Goal: Task Accomplishment & Management: Use online tool/utility

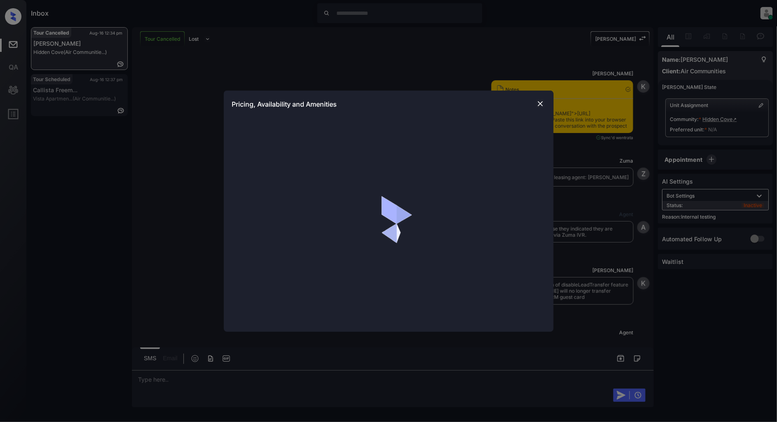
scroll to position [1232, 0]
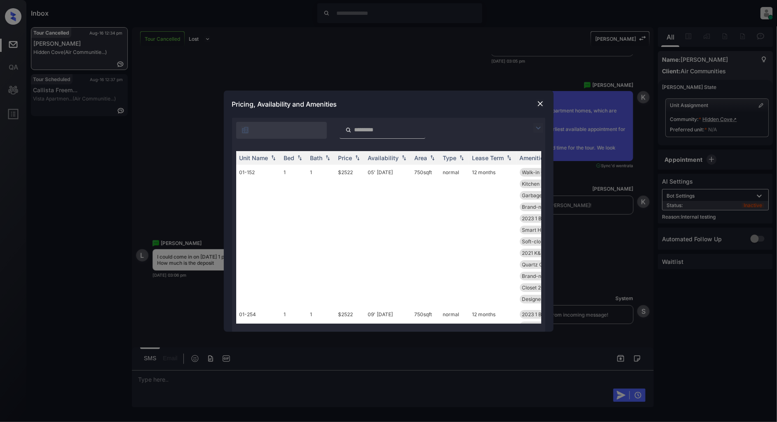
click at [542, 128] on img at bounding box center [538, 128] width 10 height 10
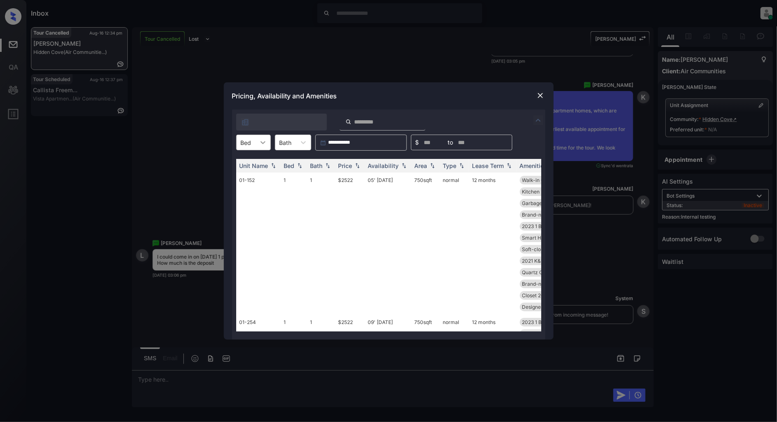
click at [256, 142] on div at bounding box center [263, 142] width 15 height 15
click at [254, 162] on div "1" at bounding box center [253, 162] width 35 height 15
click at [356, 169] on div "Price" at bounding box center [349, 165] width 23 height 7
click at [356, 168] on img at bounding box center [357, 166] width 8 height 6
click at [347, 178] on td "$2199" at bounding box center [350, 250] width 30 height 154
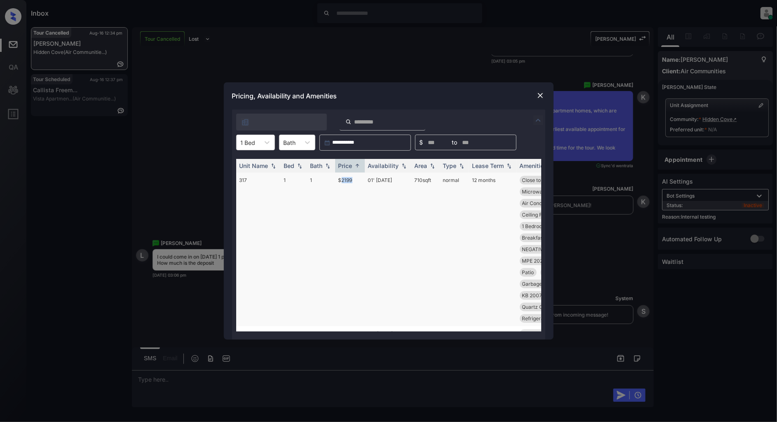
click at [347, 178] on td "$2199" at bounding box center [350, 250] width 30 height 154
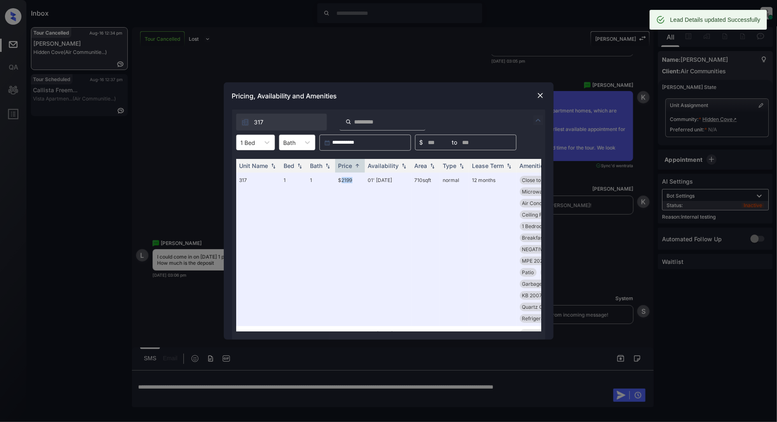
click at [539, 96] on img at bounding box center [540, 95] width 8 height 8
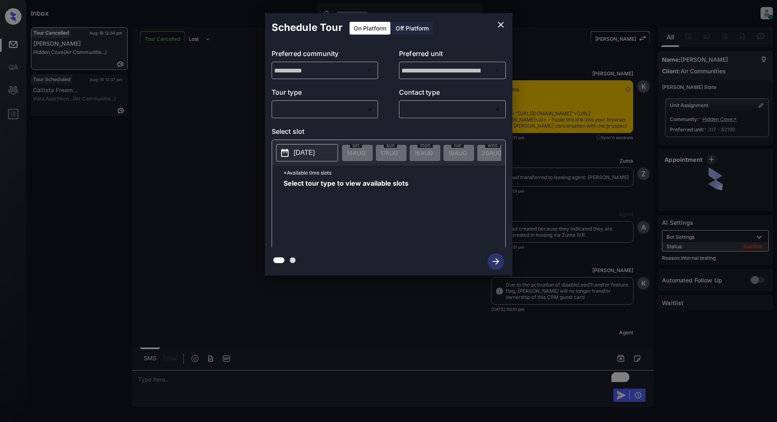
click at [328, 110] on body "Inbox Patrick Deasis Online Set yourself offline Set yourself on break Profile …" at bounding box center [388, 211] width 777 height 422
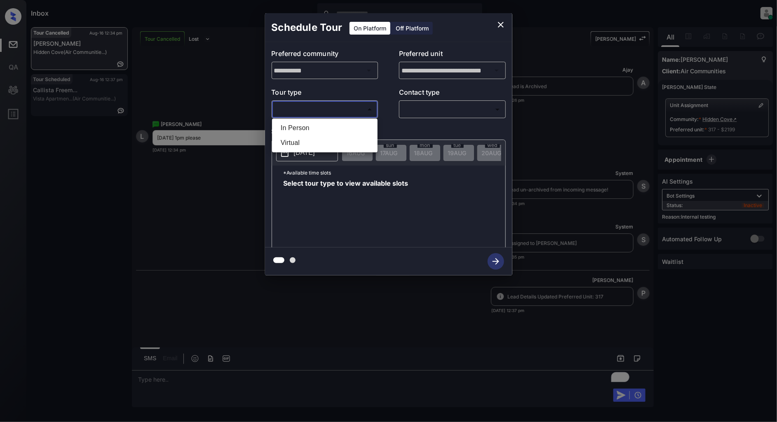
click at [310, 125] on li "In Person" at bounding box center [324, 128] width 101 height 15
type input "********"
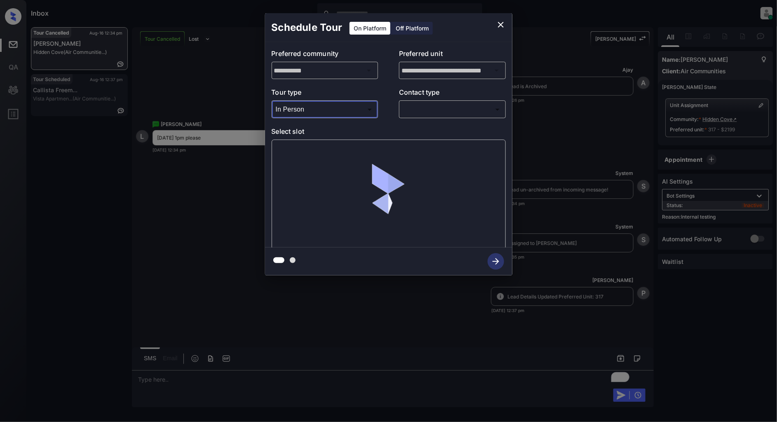
click at [460, 110] on body "Inbox Patrick Deasis Online Set yourself offline Set yourself on break Profile …" at bounding box center [388, 211] width 777 height 422
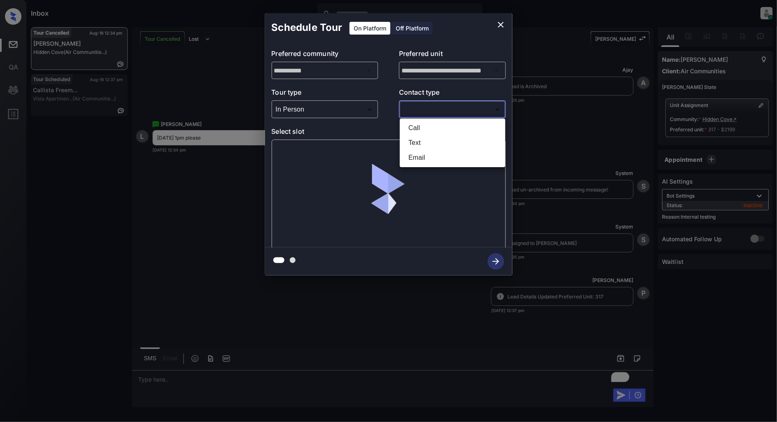
click at [418, 141] on li "Text" at bounding box center [452, 143] width 101 height 15
type input "****"
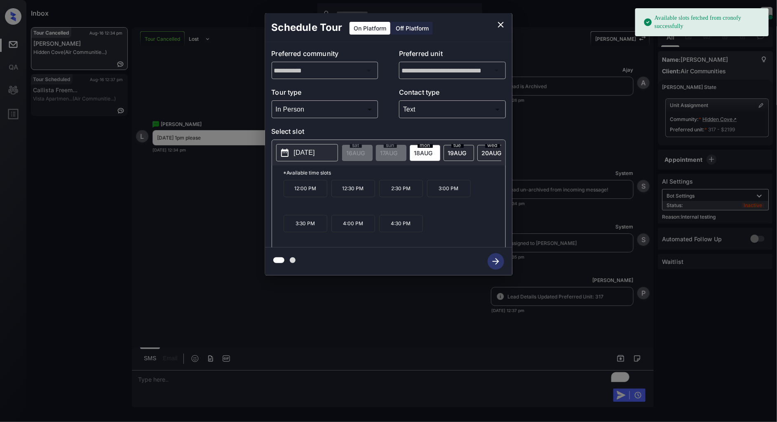
click at [304, 155] on p "2025-08-18" at bounding box center [304, 153] width 21 height 10
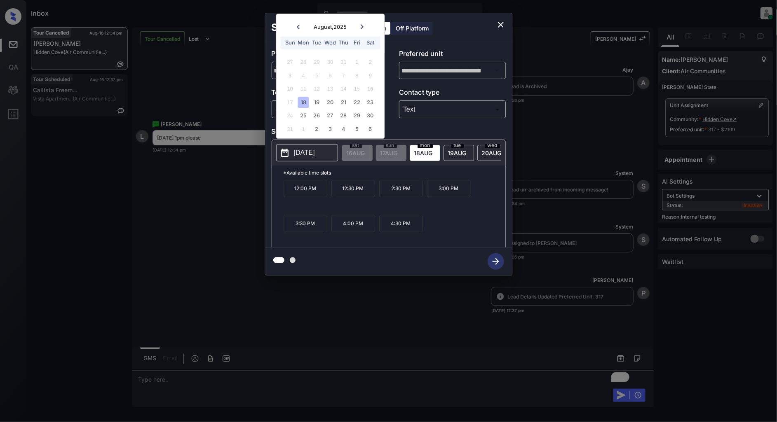
click at [361, 27] on icon at bounding box center [362, 26] width 5 height 5
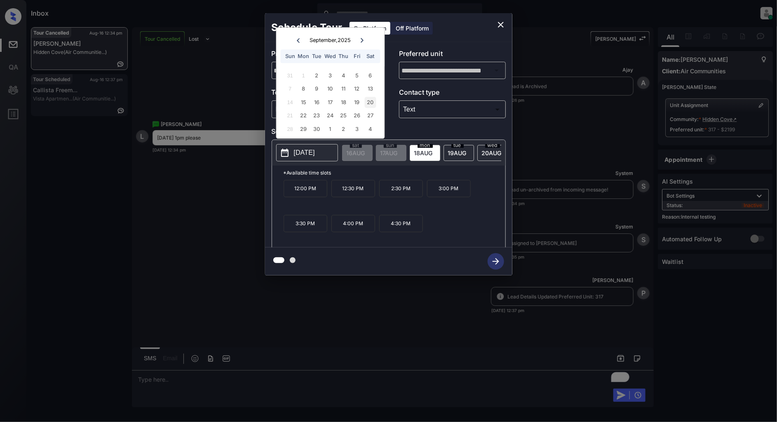
click at [371, 100] on div "20" at bounding box center [370, 102] width 11 height 11
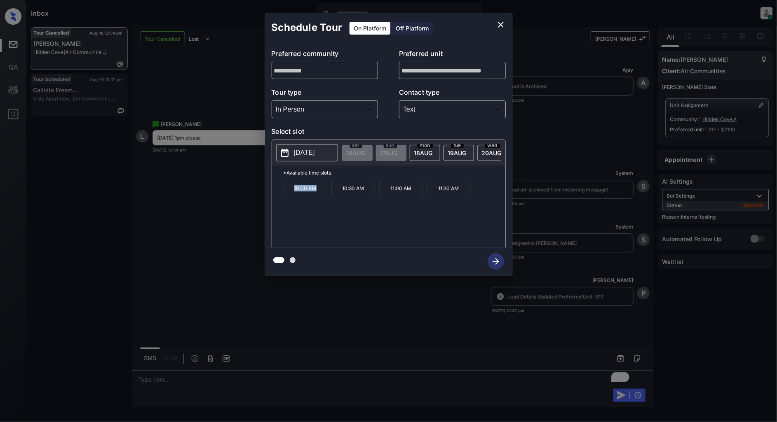
drag, startPoint x: 318, startPoint y: 195, endPoint x: 282, endPoint y: 193, distance: 35.9
click at [282, 193] on div "*Available time slots 10:00 AM 10:30 AM 11:00 AM 11:30 AM" at bounding box center [388, 208] width 233 height 84
copy p "10:00 AM"
drag, startPoint x: 415, startPoint y: 193, endPoint x: 385, endPoint y: 194, distance: 29.7
click at [385, 194] on p "11:00 AM" at bounding box center [401, 188] width 44 height 17
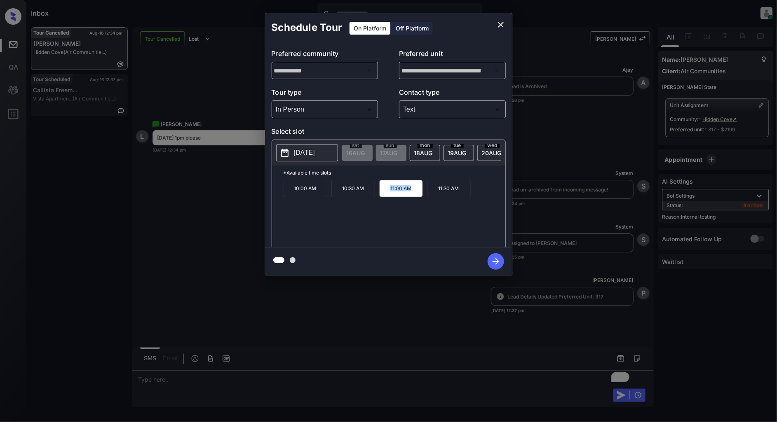
copy p "11:00 AM"
drag, startPoint x: 467, startPoint y: 198, endPoint x: 427, endPoint y: 194, distance: 40.1
click at [427, 194] on p "11:30 AM" at bounding box center [449, 188] width 44 height 17
copy p "11:30 AM"
click at [500, 23] on icon "close" at bounding box center [501, 25] width 10 height 10
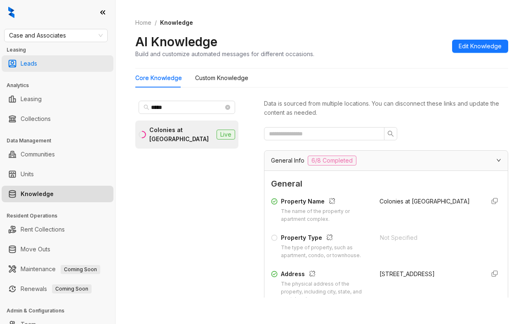
scroll to position [999, 0]
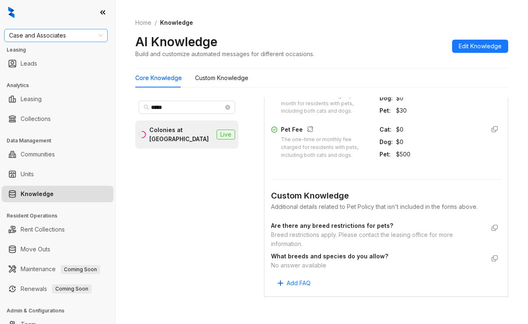
click at [71, 38] on span "Case and Associates" at bounding box center [56, 35] width 94 height 12
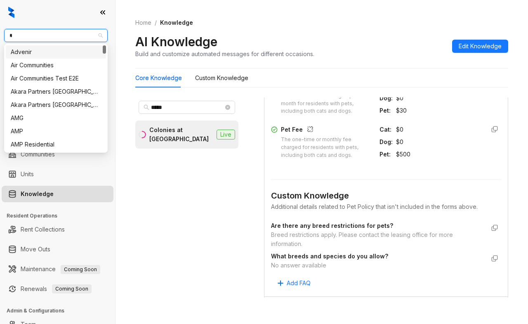
type input "**"
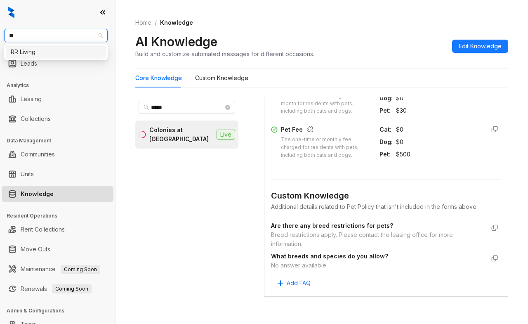
click at [67, 47] on div "RR Living" at bounding box center [56, 51] width 90 height 9
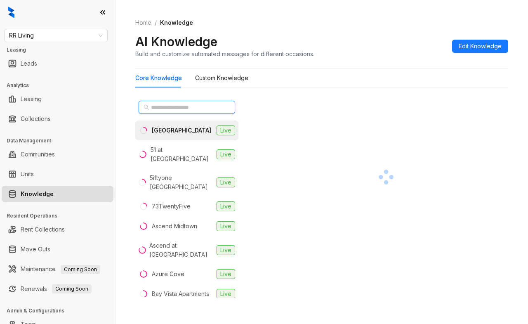
click at [182, 109] on input "text" at bounding box center [187, 107] width 73 height 9
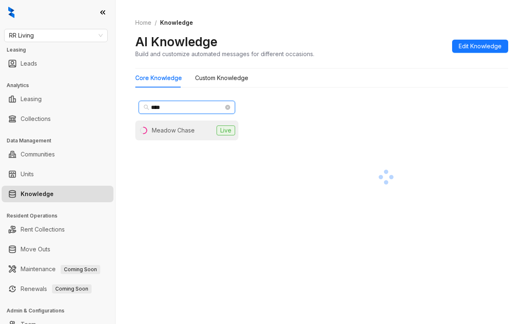
type input "****"
click at [170, 130] on div "Meadow Chase" at bounding box center [173, 130] width 43 height 9
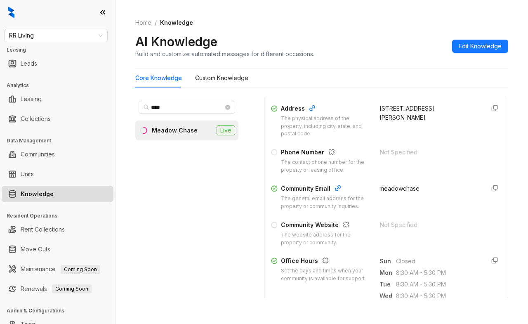
scroll to position [165, 0]
